Goal: Information Seeking & Learning: Check status

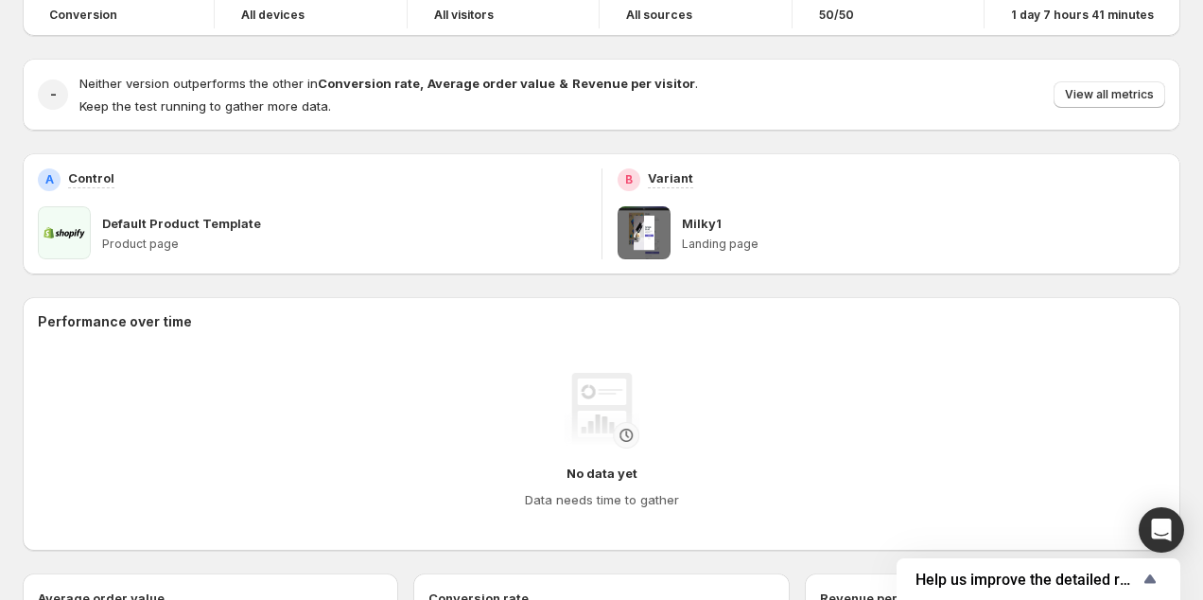
scroll to position [166, 0]
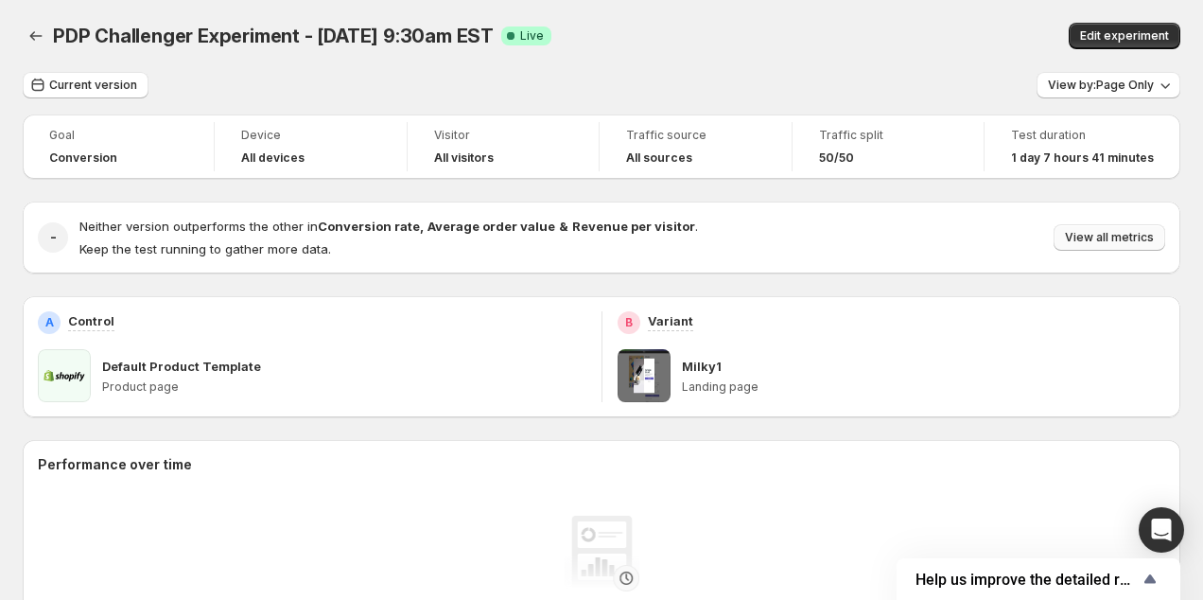
click at [1099, 241] on span "View all metrics" at bounding box center [1109, 237] width 89 height 15
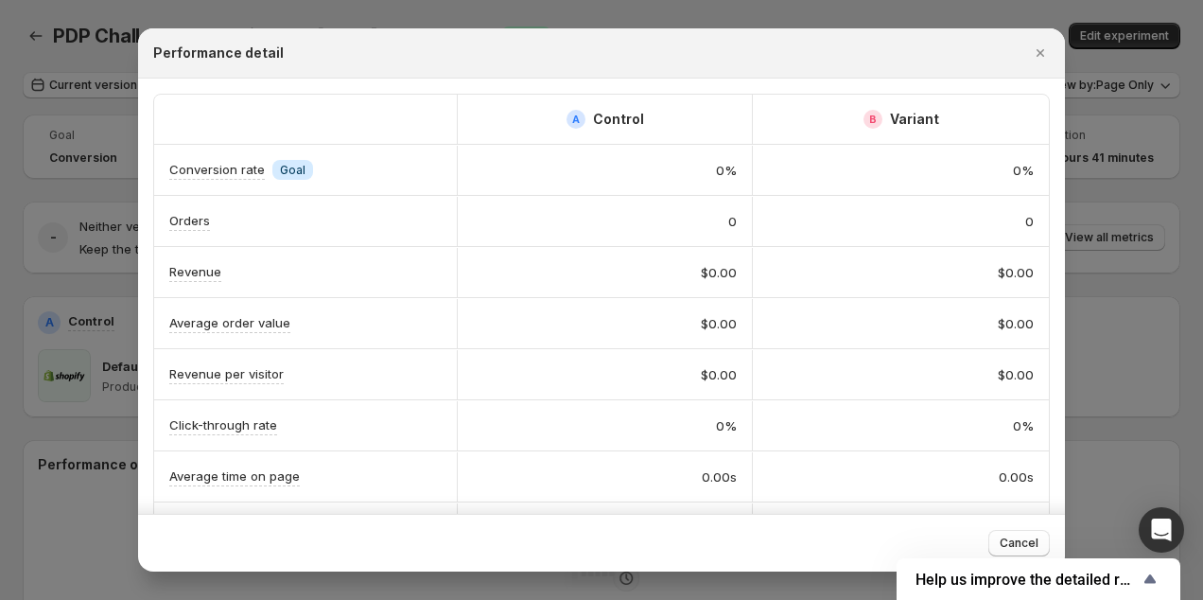
scroll to position [69, 0]
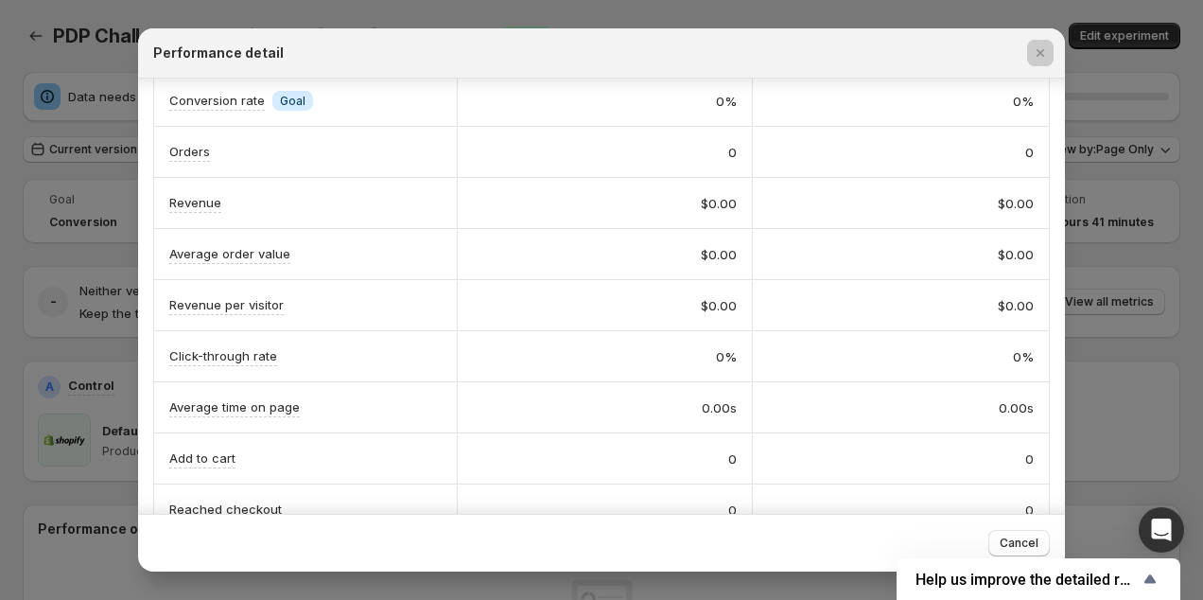
click at [113, 233] on div at bounding box center [601, 300] width 1203 height 600
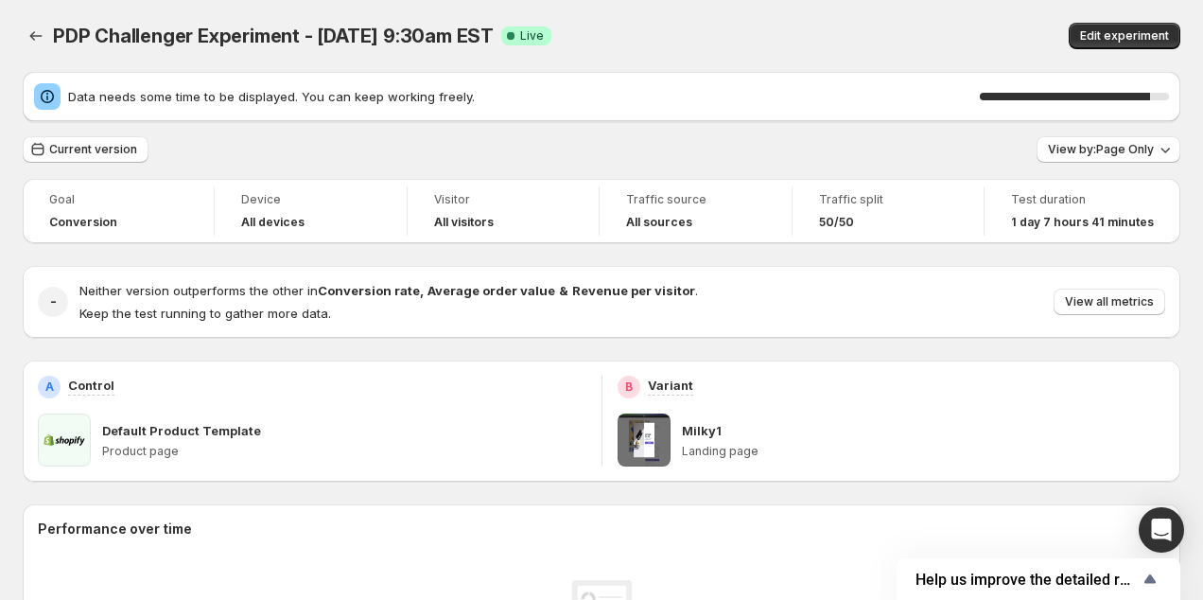
click at [29, 35] on icon "Back" at bounding box center [35, 35] width 19 height 19
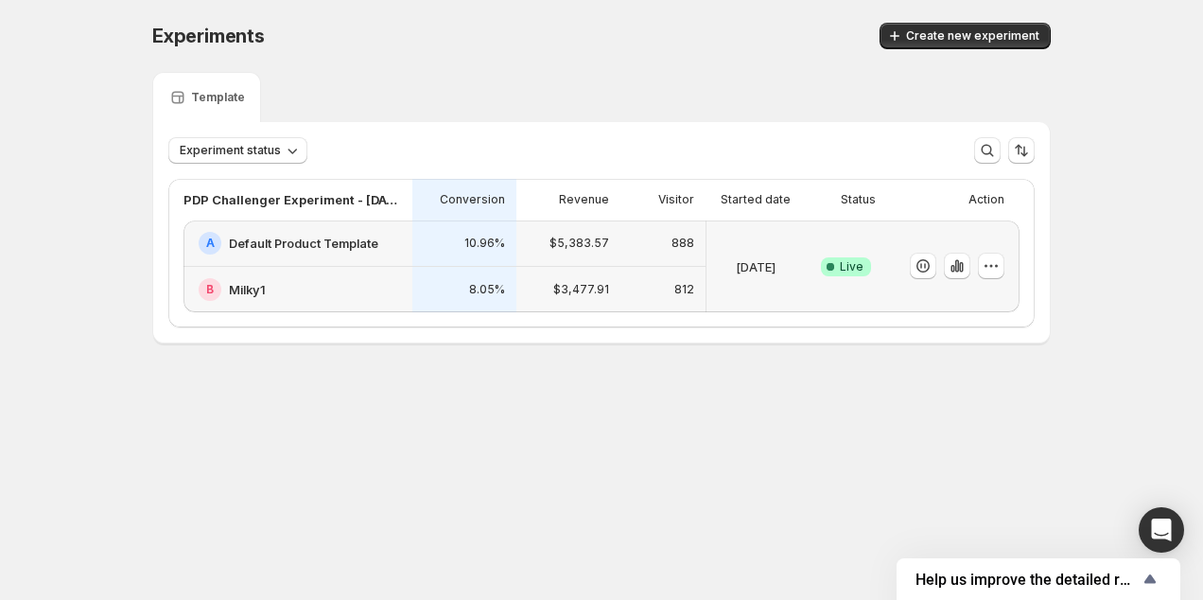
click at [774, 271] on p "[DATE]" at bounding box center [756, 266] width 40 height 19
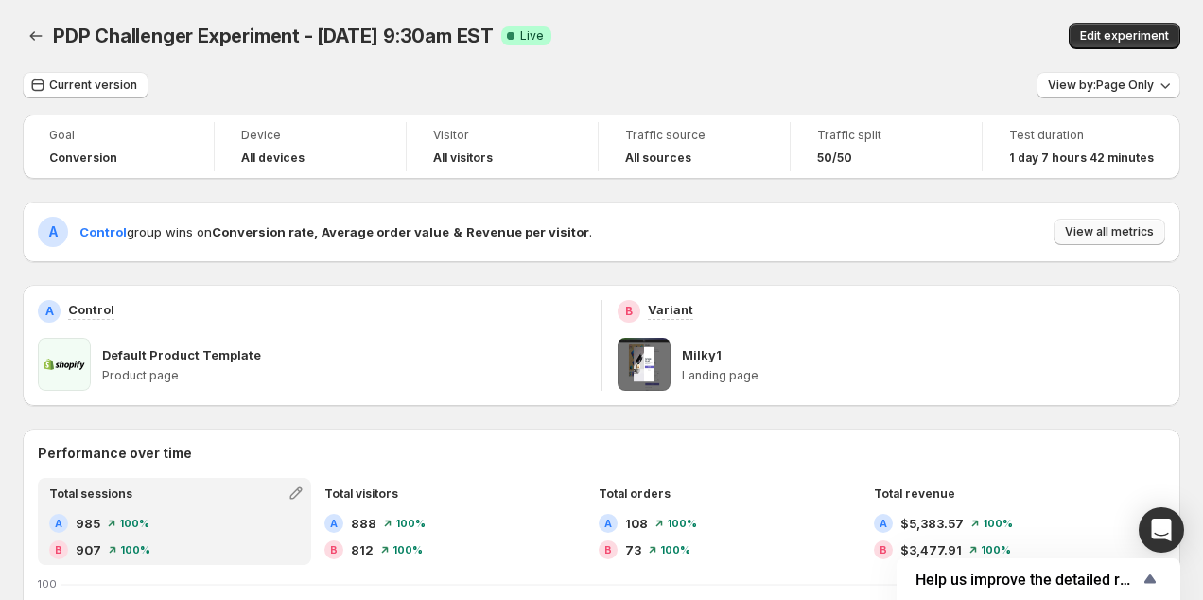
click at [1064, 229] on button "View all metrics" at bounding box center [1110, 232] width 112 height 26
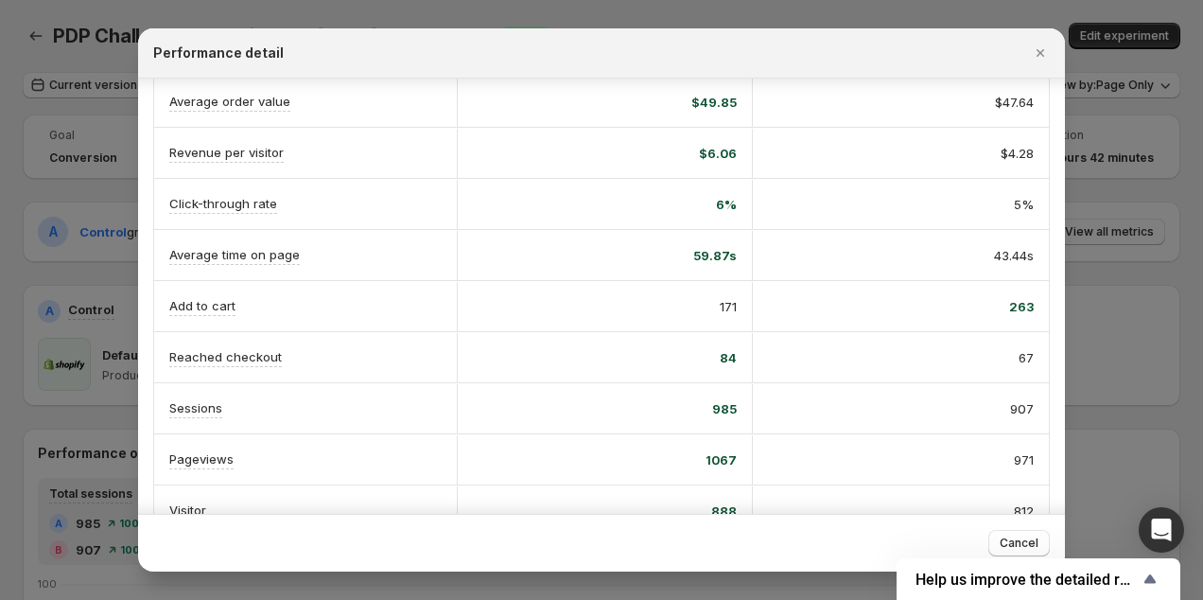
scroll to position [256, 0]
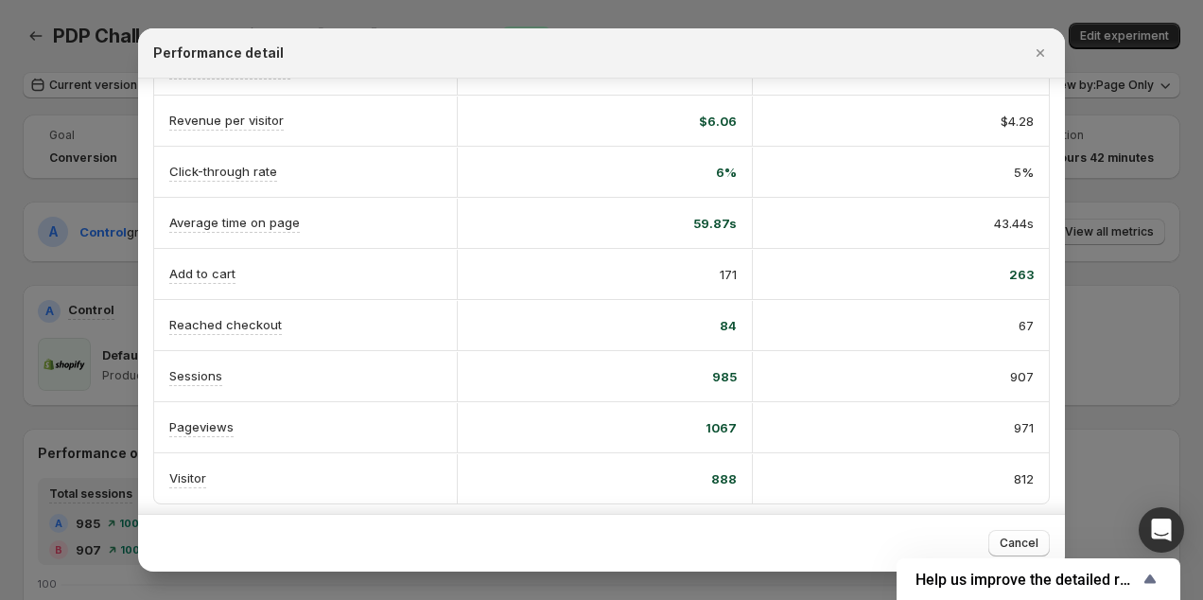
click at [1016, 273] on span "263" at bounding box center [1021, 274] width 25 height 19
click at [1033, 54] on icon "Close" at bounding box center [1040, 53] width 19 height 19
